Goal: Transaction & Acquisition: Subscribe to service/newsletter

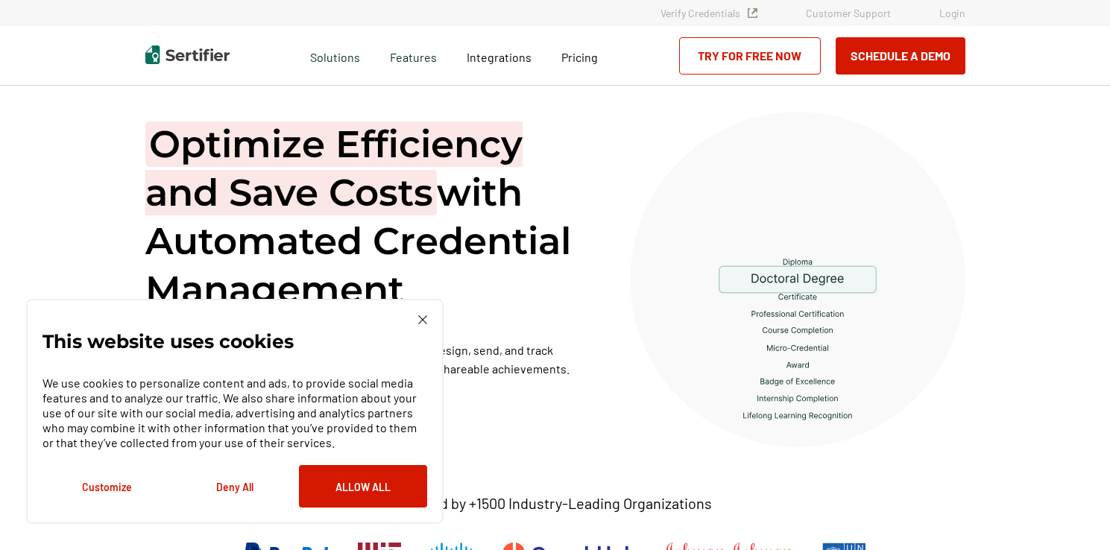
click at [417, 319] on div "This website uses cookies We use cookies to personalize content and ads, to pro…" at bounding box center [234, 411] width 385 height 192
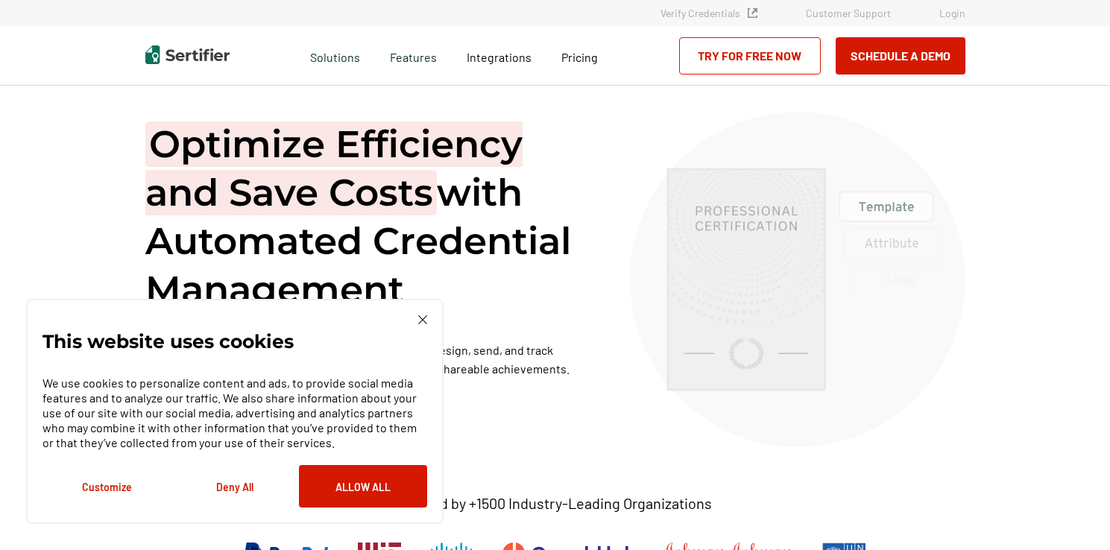
click at [426, 316] on img at bounding box center [422, 319] width 9 height 9
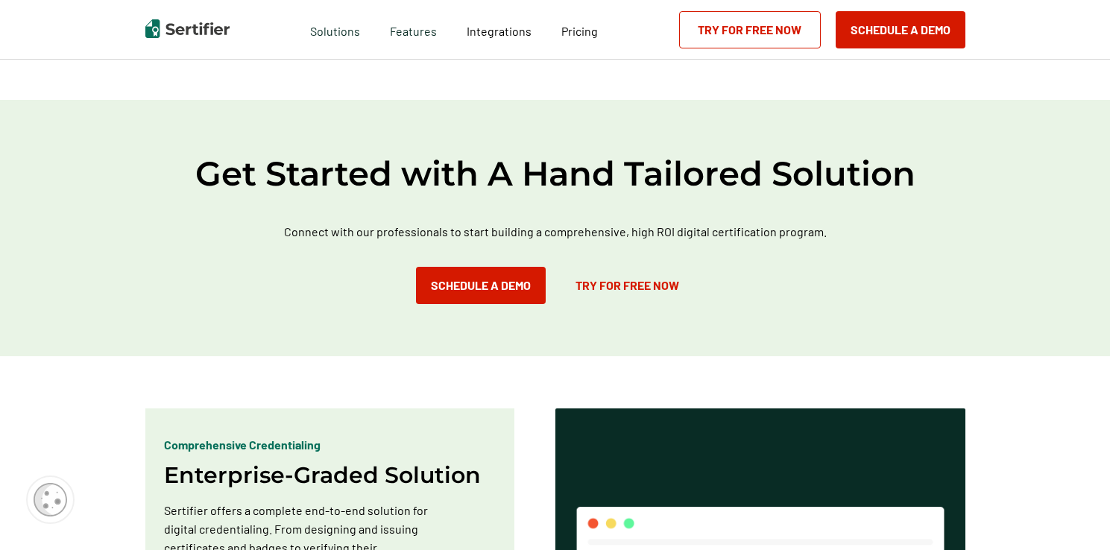
scroll to position [450, 0]
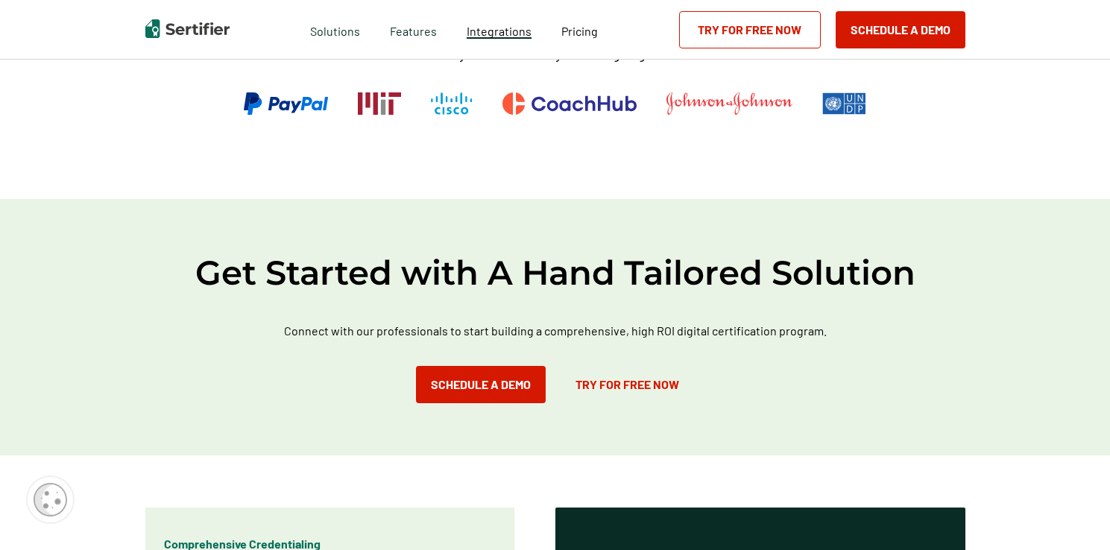
click at [502, 31] on span "Integrations" at bounding box center [499, 31] width 65 height 14
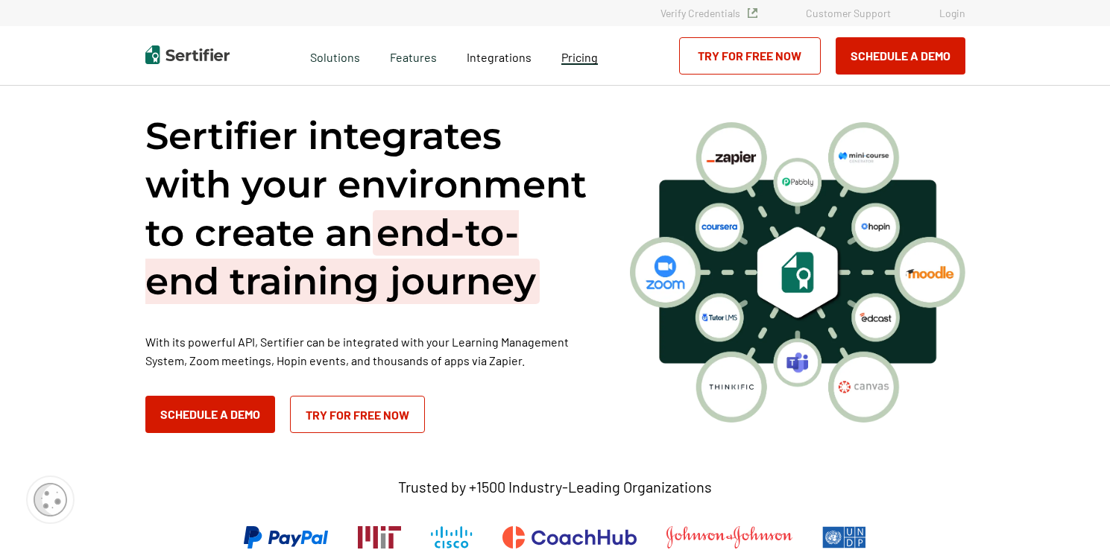
click at [586, 56] on span "Pricing" at bounding box center [579, 57] width 37 height 14
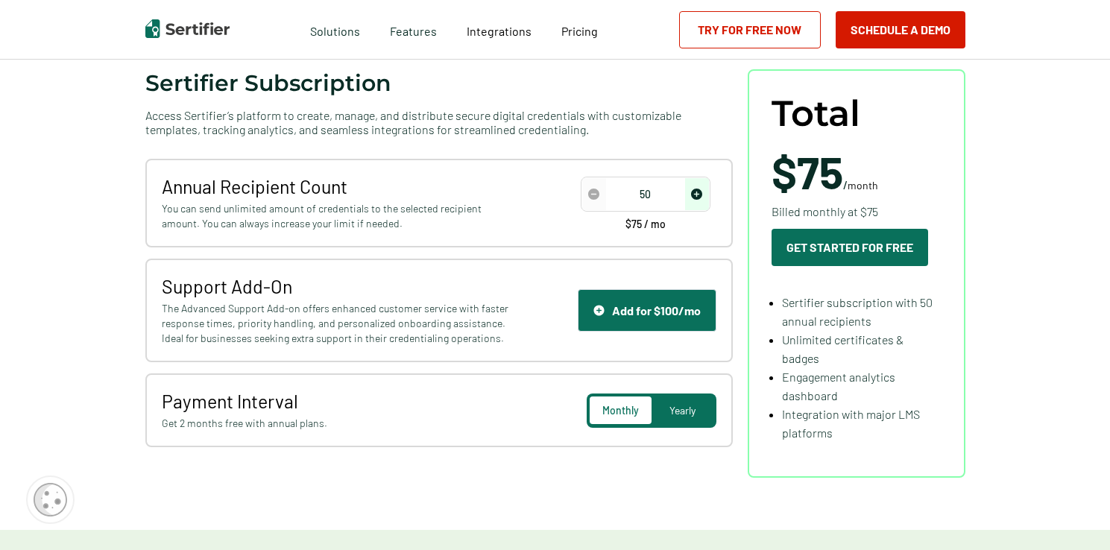
scroll to position [174, 0]
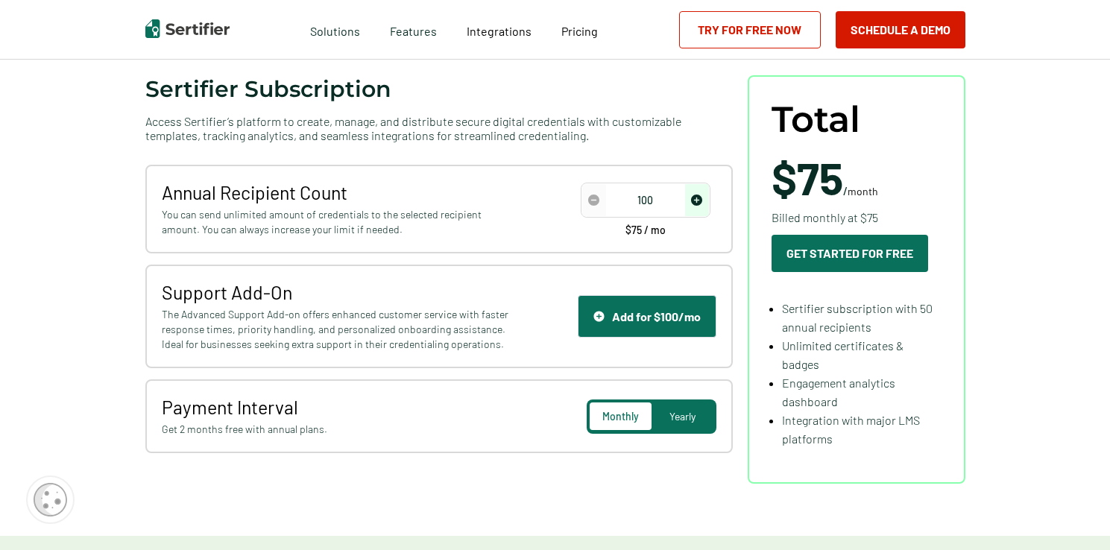
click at [706, 199] on span "increase number" at bounding box center [697, 200] width 24 height 32
type input "300"
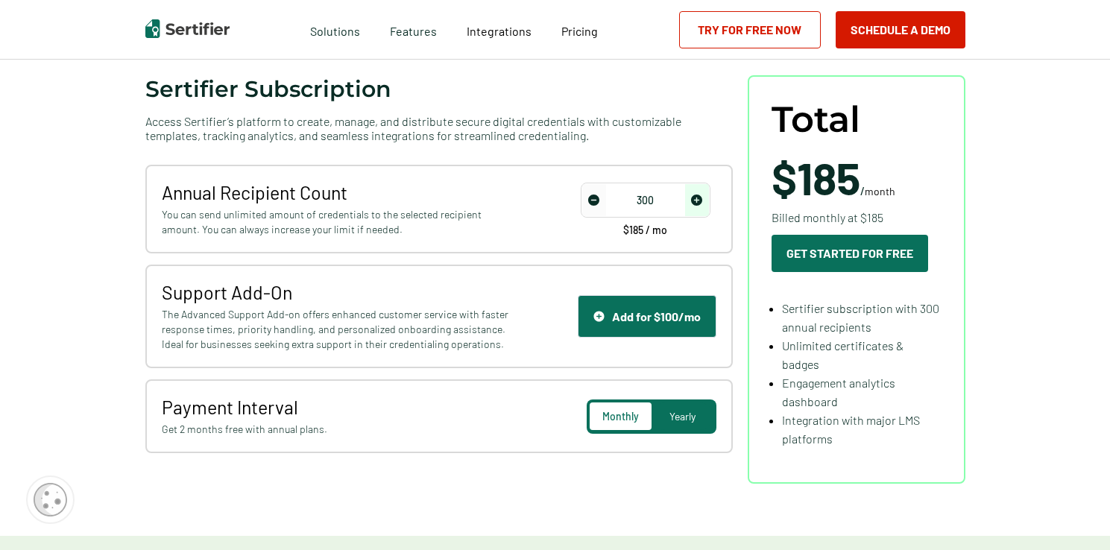
click at [706, 199] on span "increase number" at bounding box center [697, 200] width 24 height 32
click at [901, 40] on button "Schedule a Demo" at bounding box center [901, 29] width 130 height 37
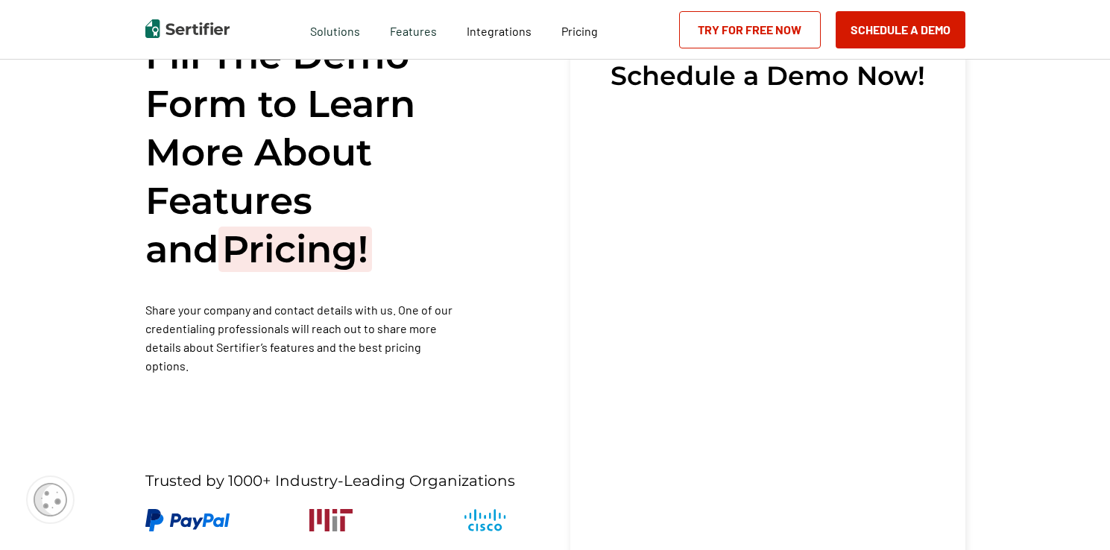
scroll to position [30, 0]
